Goal: Information Seeking & Learning: Learn about a topic

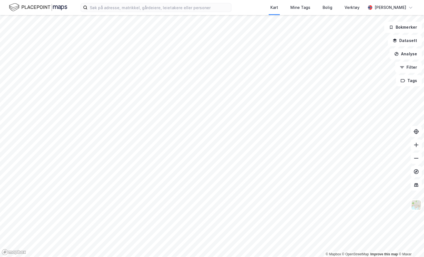
click at [103, 12] on div "Kart Mine Tags Bolig Verktøy [PERSON_NAME]" at bounding box center [212, 7] width 424 height 15
click at [104, 7] on input at bounding box center [160, 7] width 144 height 8
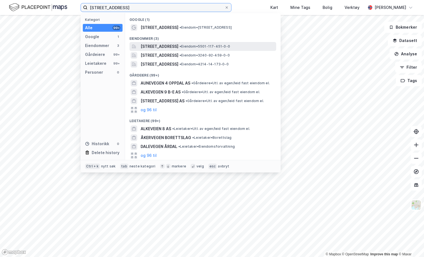
type input "[STREET_ADDRESS]"
click at [179, 49] on span "[STREET_ADDRESS]" at bounding box center [160, 46] width 38 height 7
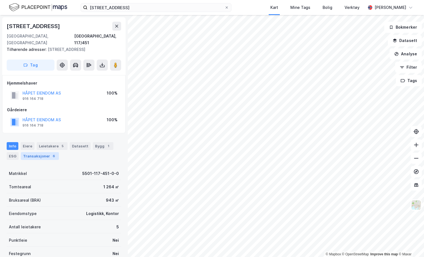
click at [35, 152] on div "Transaksjoner 6" at bounding box center [40, 156] width 38 height 8
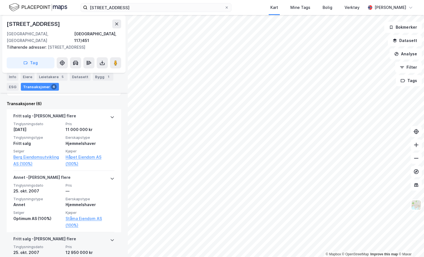
scroll to position [146, 0]
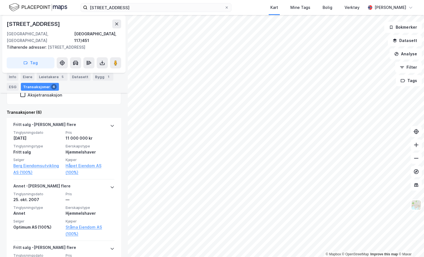
click at [107, 74] on div "Bygg 1" at bounding box center [103, 77] width 21 height 8
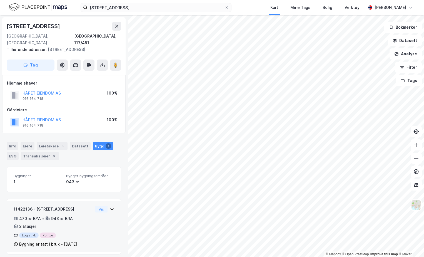
click at [110, 207] on icon at bounding box center [112, 209] width 4 height 4
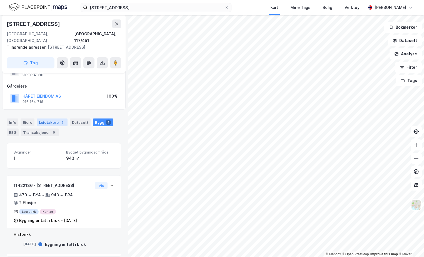
click at [54, 118] on div "Leietakere 5" at bounding box center [52, 122] width 31 height 8
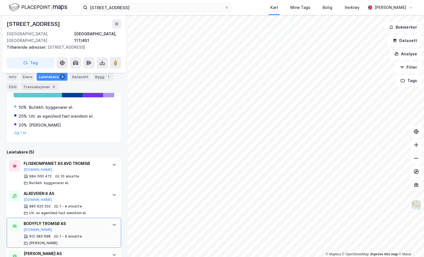
scroll to position [21, 0]
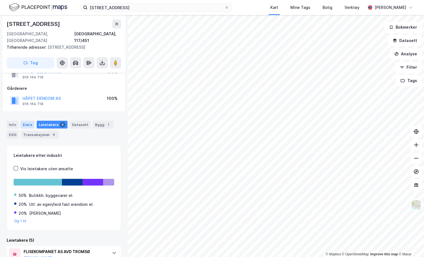
click at [26, 121] on div "Eiere" at bounding box center [28, 125] width 14 height 8
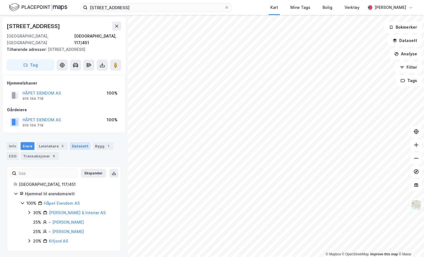
click at [86, 142] on div "Datasett" at bounding box center [80, 146] width 21 height 8
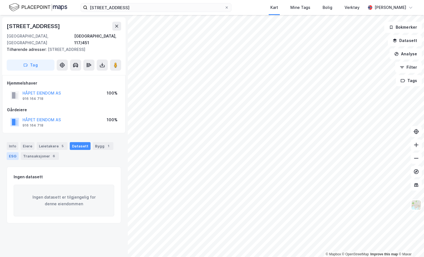
click at [13, 152] on div "ESG" at bounding box center [13, 156] width 12 height 8
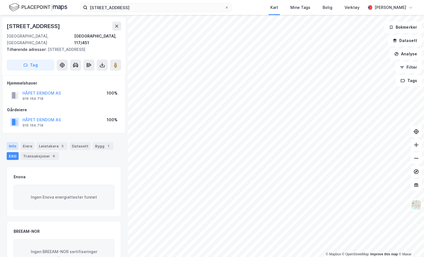
click at [14, 142] on div "Info" at bounding box center [13, 146] width 12 height 8
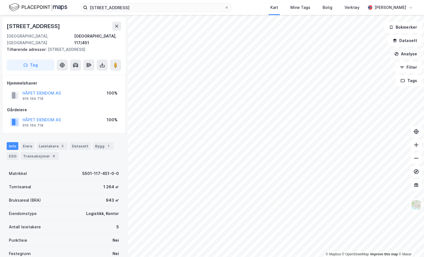
click at [403, 52] on button "Analyse" at bounding box center [406, 53] width 32 height 11
click at [409, 66] on button "Filter" at bounding box center [408, 67] width 27 height 11
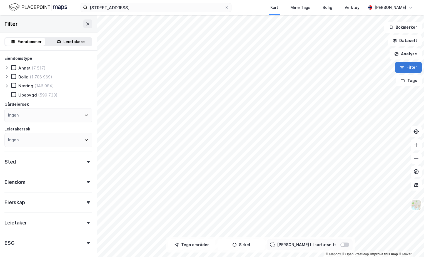
click at [414, 70] on button "Filter" at bounding box center [408, 67] width 27 height 11
